Goal: Task Accomplishment & Management: Use online tool/utility

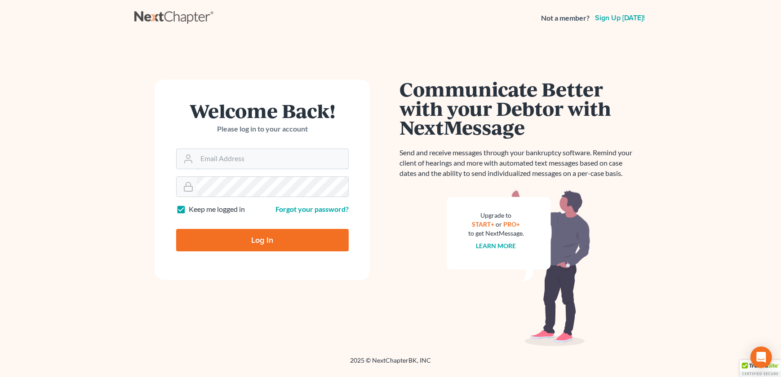
type input "[EMAIL_ADDRESS][DOMAIN_NAME]"
click at [248, 242] on input "Log In" at bounding box center [262, 240] width 173 height 22
type input "Thinking..."
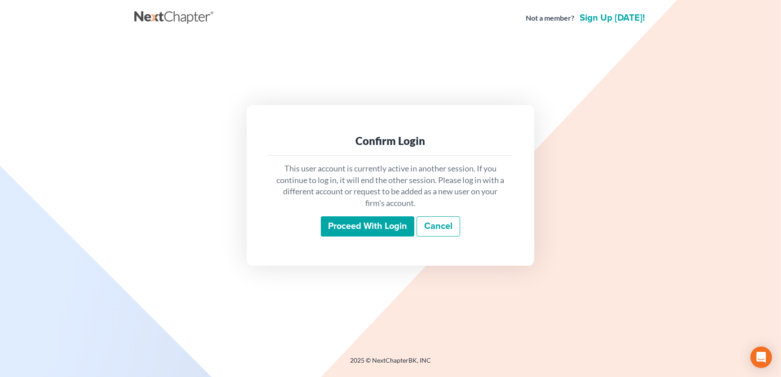
click at [357, 224] on input "Proceed with login" at bounding box center [367, 227] width 93 height 21
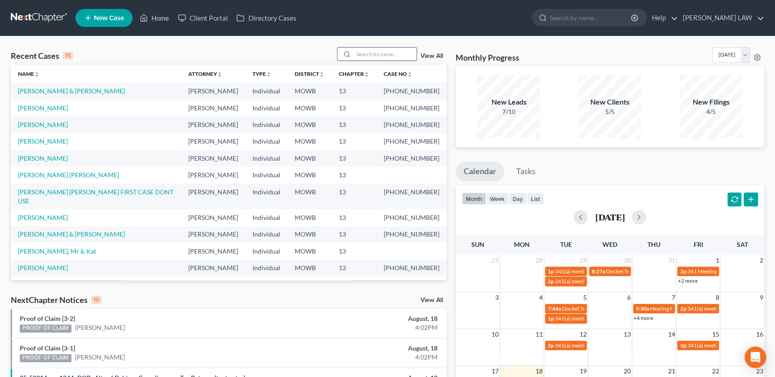
click at [360, 50] on input "search" at bounding box center [385, 54] width 63 height 13
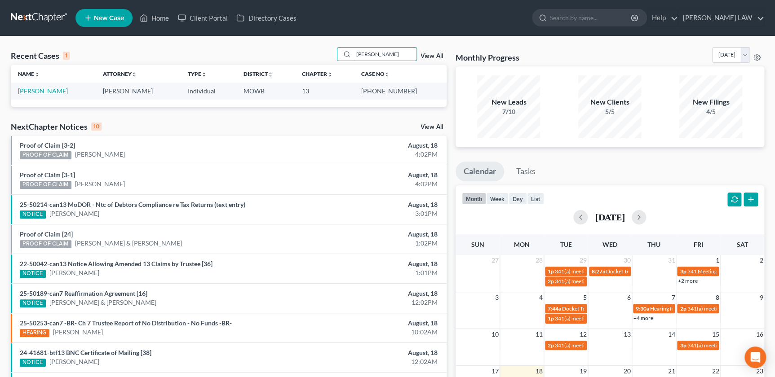
type input "[PERSON_NAME]"
click at [36, 90] on link "[PERSON_NAME]" at bounding box center [43, 91] width 50 height 8
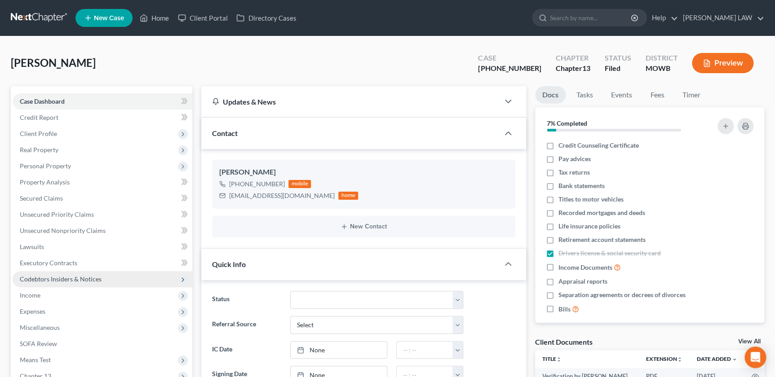
scroll to position [207, 0]
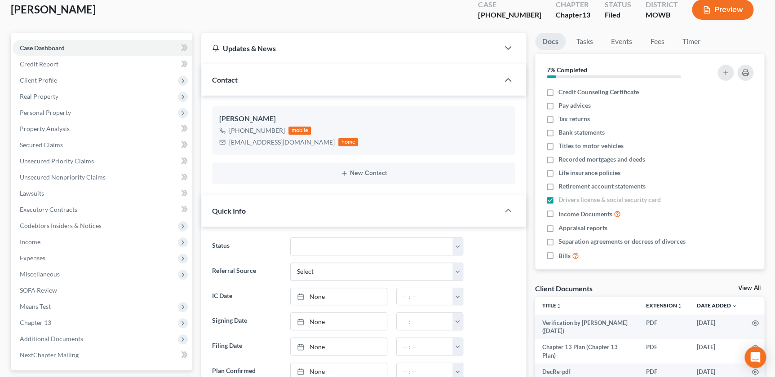
scroll to position [65, 0]
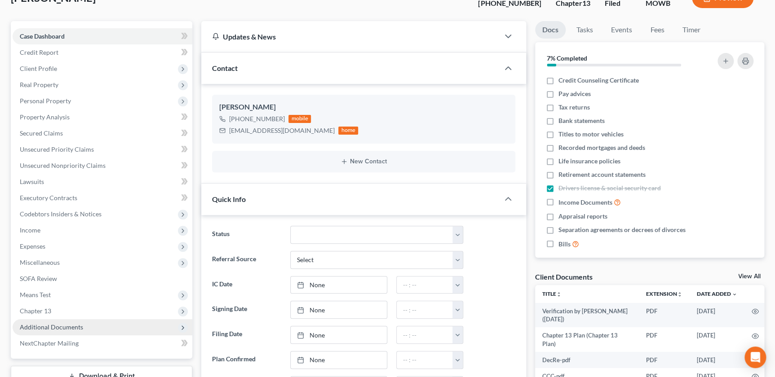
click at [53, 326] on span "Additional Documents" at bounding box center [51, 327] width 63 height 8
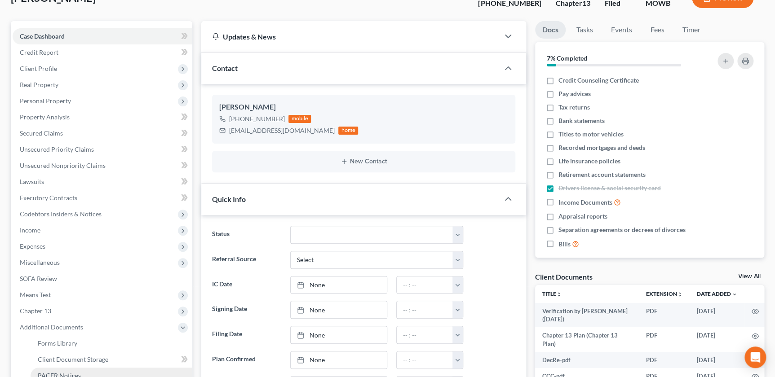
click at [71, 373] on span "PACER Notices" at bounding box center [59, 376] width 43 height 8
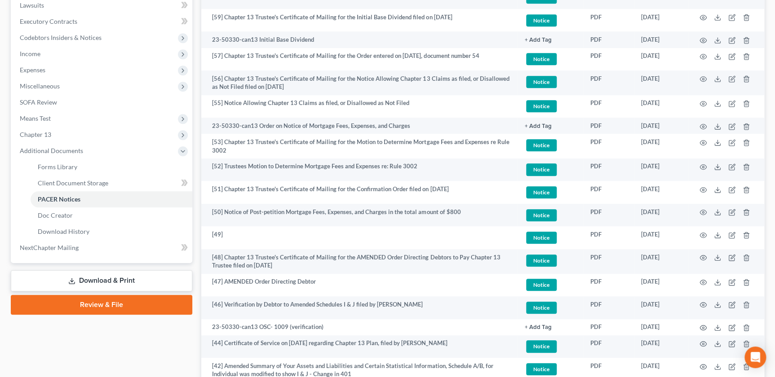
scroll to position [246, 0]
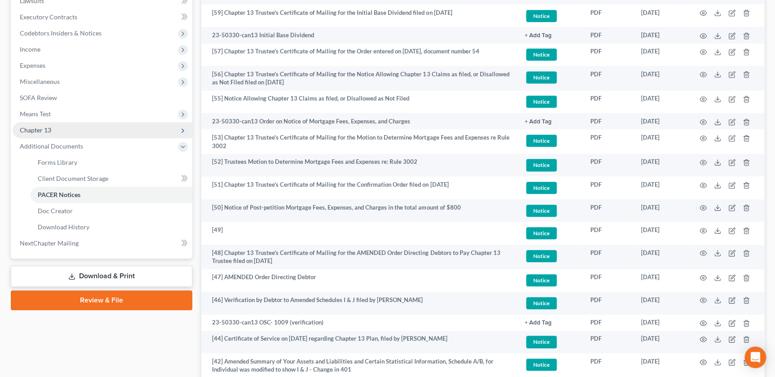
click at [41, 130] on span "Chapter 13" at bounding box center [35, 130] width 31 height 8
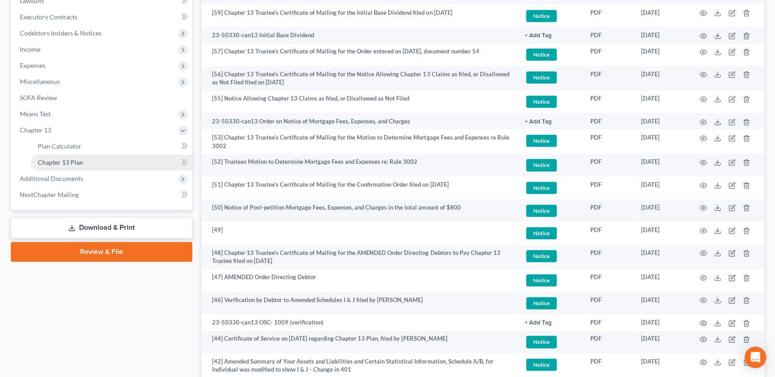
click at [62, 162] on span "Chapter 13 Plan" at bounding box center [60, 163] width 45 height 8
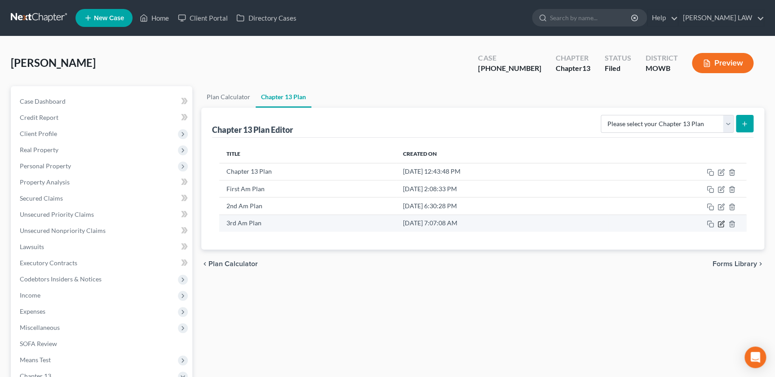
click at [722, 224] on icon "button" at bounding box center [720, 224] width 7 height 7
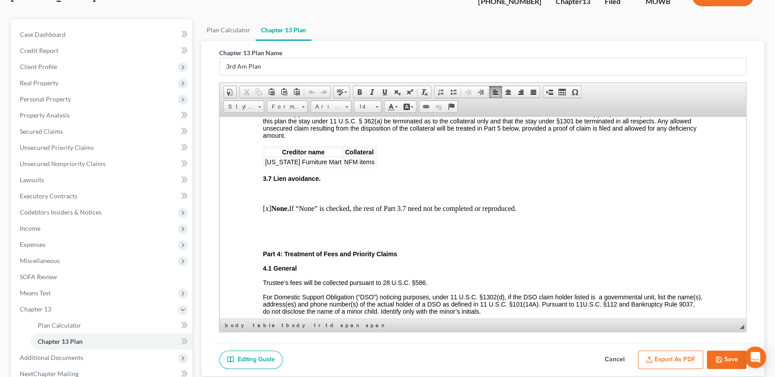
scroll to position [1125, 0]
